Goal: Task Accomplishment & Management: Manage account settings

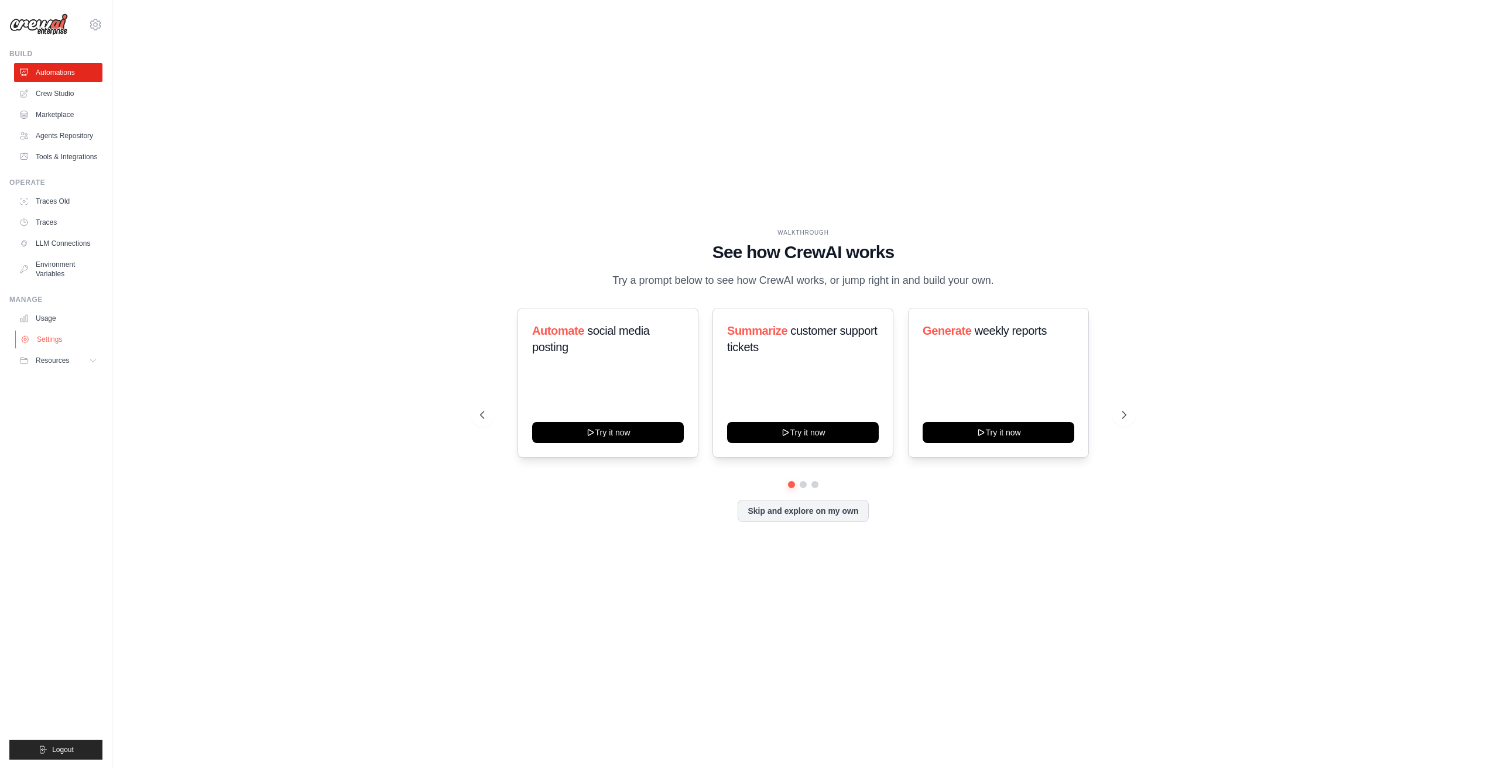
click at [60, 345] on link "Settings" at bounding box center [59, 339] width 88 height 19
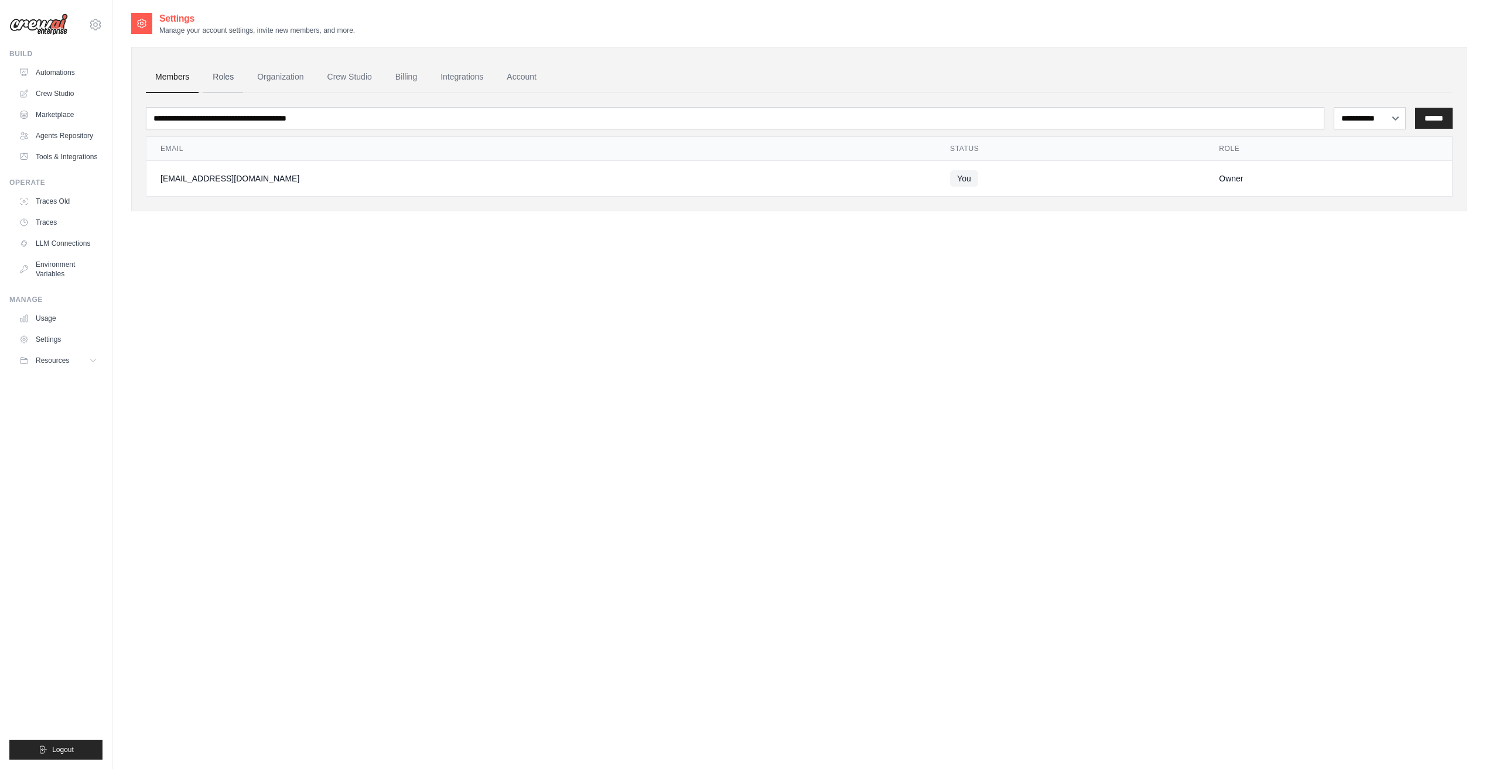
click at [227, 76] on link "Roles" at bounding box center [223, 77] width 40 height 32
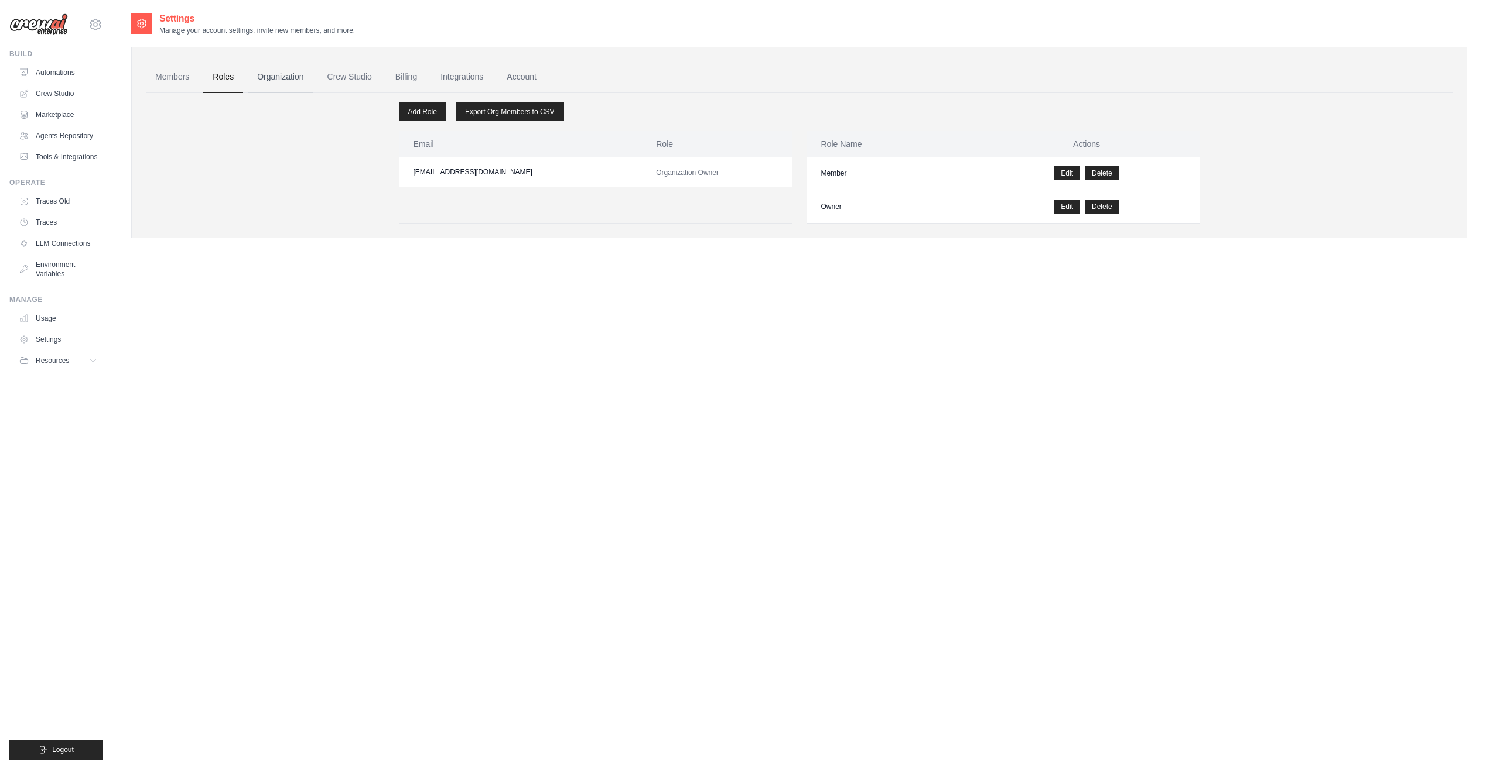
click at [270, 76] on link "Organization" at bounding box center [280, 77] width 65 height 32
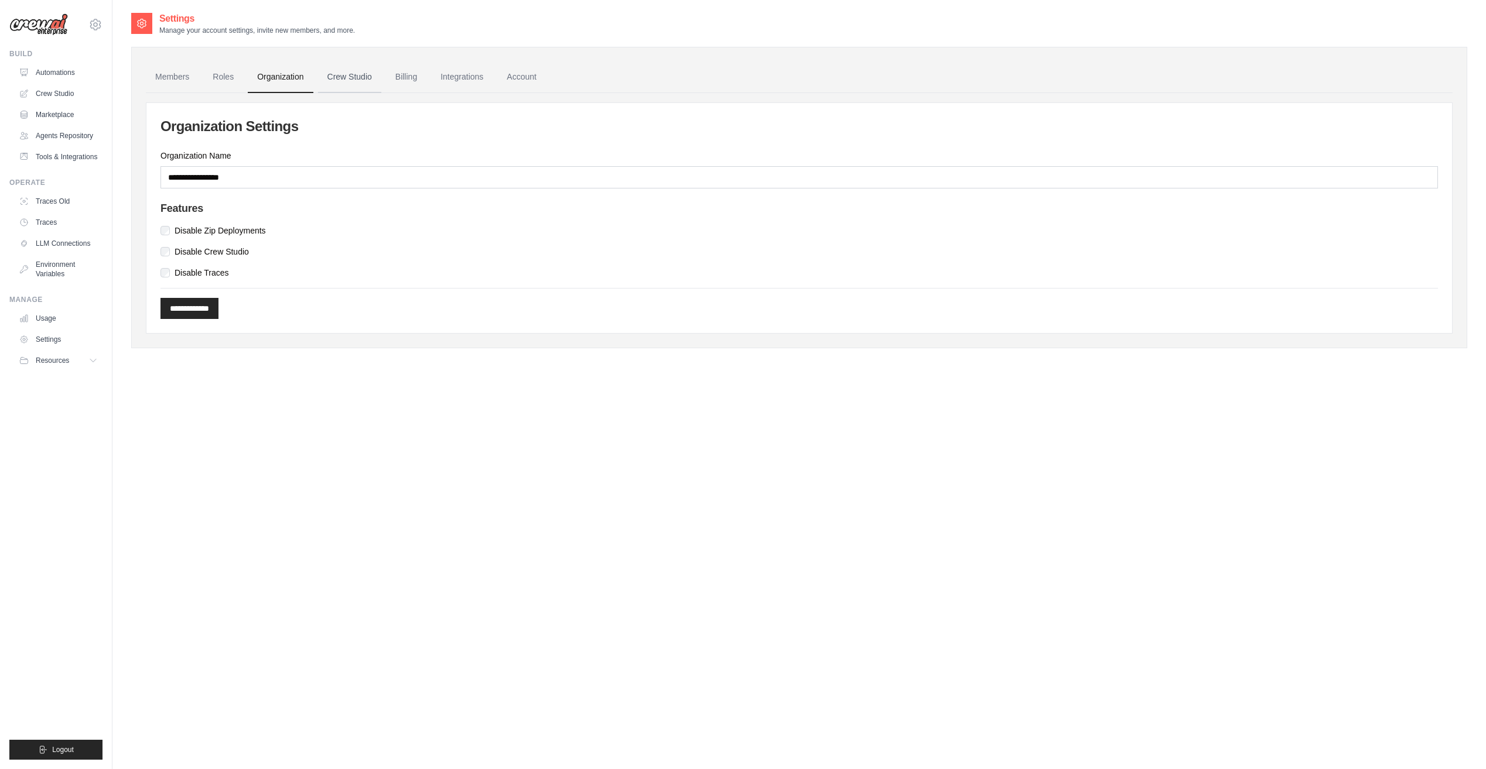
click at [354, 76] on link "Crew Studio" at bounding box center [349, 77] width 63 height 32
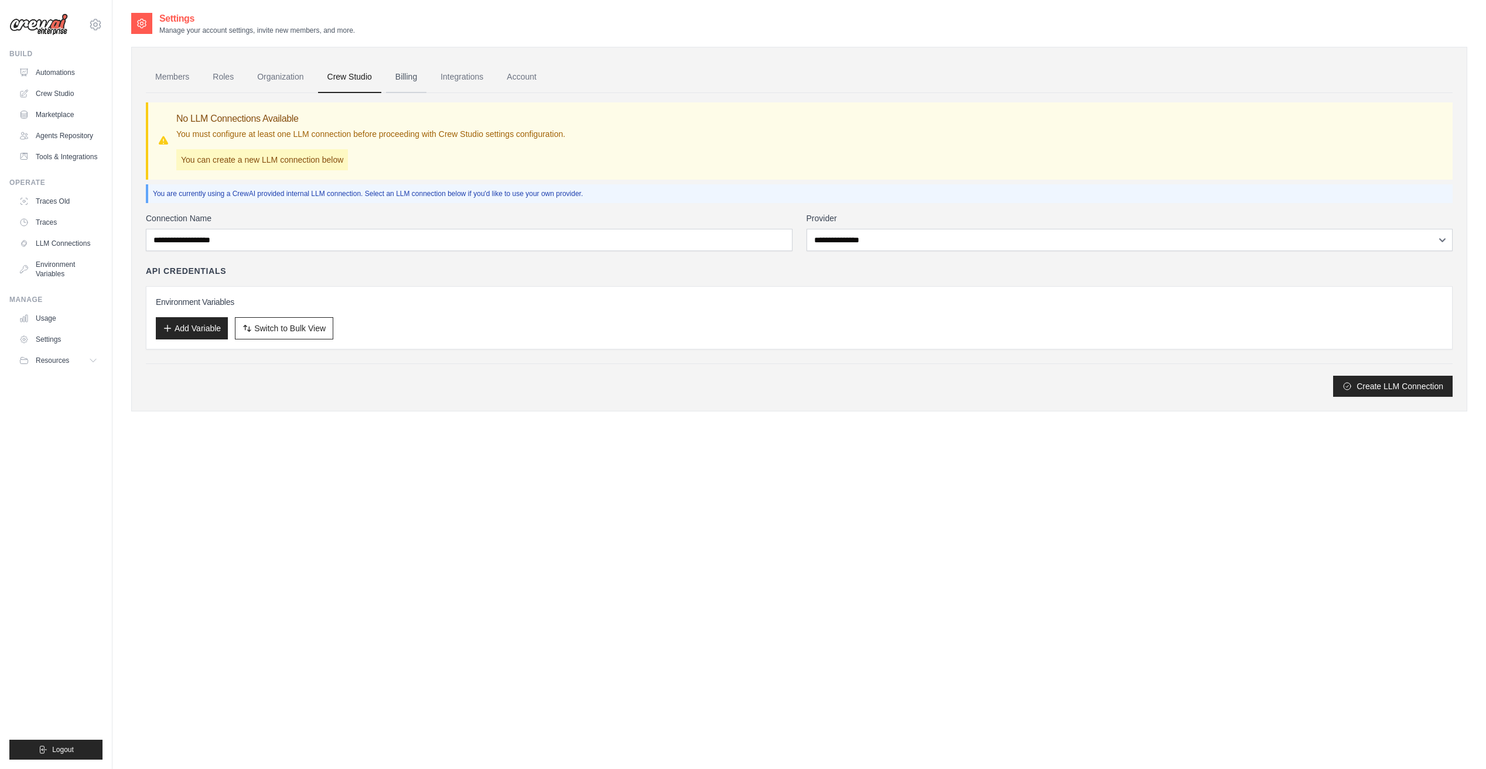
click at [413, 80] on link "Billing" at bounding box center [406, 77] width 40 height 32
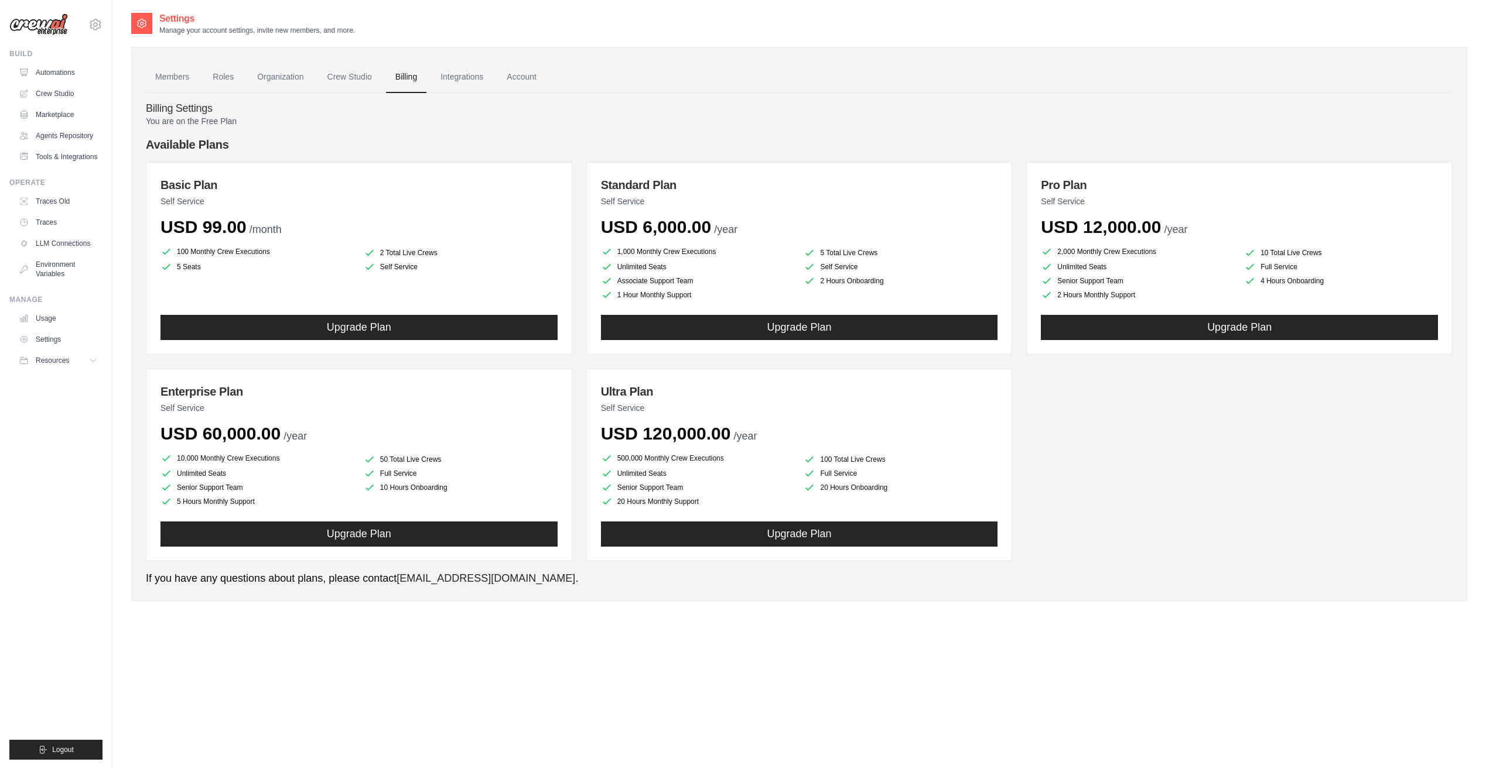
click at [457, 75] on link "Integrations" at bounding box center [461, 77] width 61 height 32
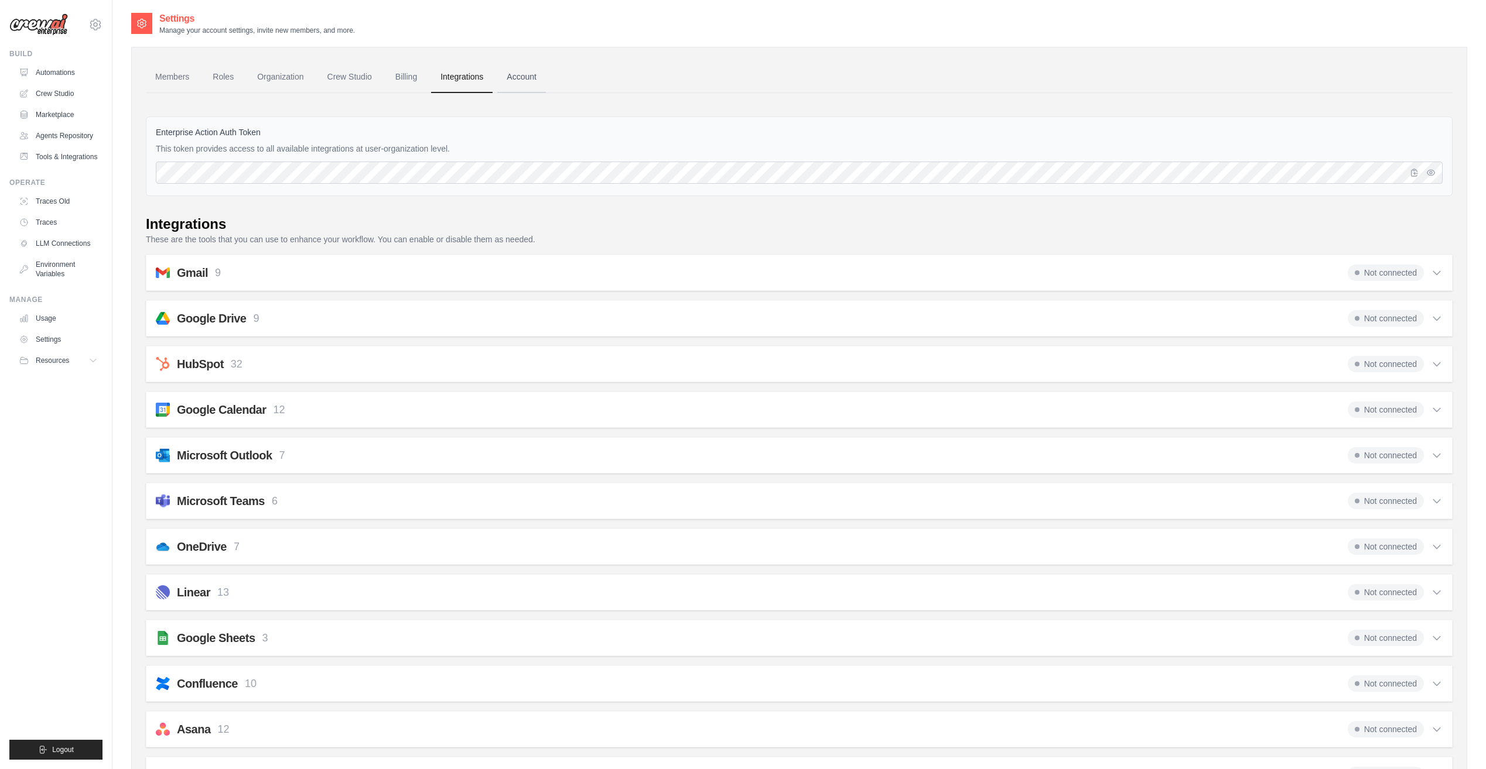
click at [528, 75] on link "Account" at bounding box center [521, 77] width 49 height 32
